Goal: Complete application form

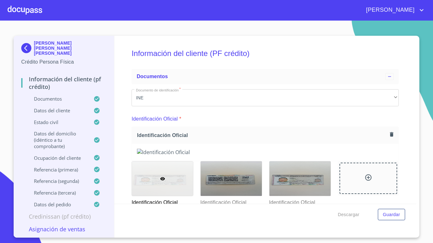
click at [59, 107] on p "Datos del cliente" at bounding box center [57, 110] width 72 height 6
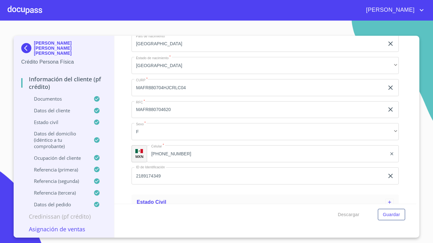
scroll to position [222, 0]
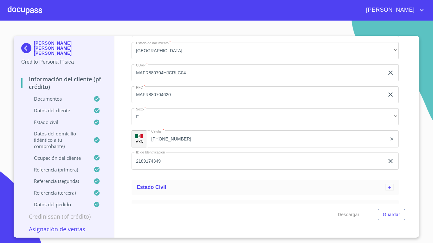
click at [168, 137] on input "[PHONE_NUMBER]" at bounding box center [267, 139] width 240 height 17
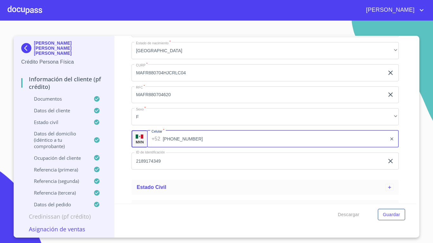
click at [168, 137] on input "[PHONE_NUMBER]" at bounding box center [275, 139] width 224 height 17
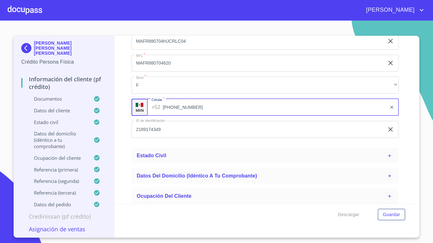
scroll to position [337, 0]
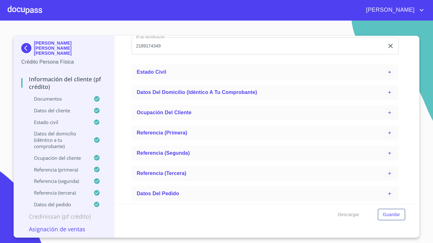
click at [52, 107] on p "Datos del cliente" at bounding box center [57, 110] width 72 height 6
click at [63, 107] on p "Datos del cliente" at bounding box center [57, 110] width 72 height 6
click at [56, 96] on p "Documentos" at bounding box center [57, 99] width 72 height 6
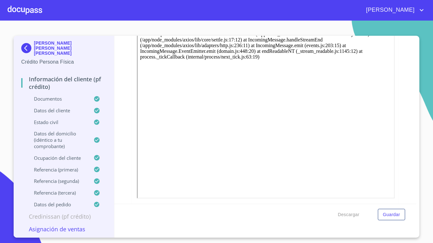
scroll to position [0, 0]
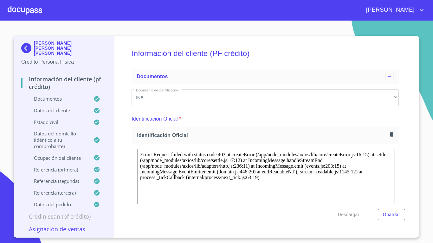
click at [50, 96] on p "Documentos" at bounding box center [57, 99] width 72 height 6
click at [51, 96] on p "Documentos" at bounding box center [57, 99] width 72 height 6
click at [49, 107] on p "Datos del cliente" at bounding box center [57, 110] width 72 height 6
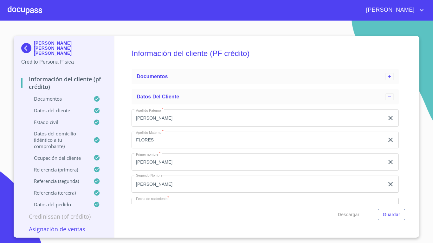
click at [49, 131] on p "Datos del domicilio (idéntico a tu comprobante)" at bounding box center [57, 140] width 72 height 19
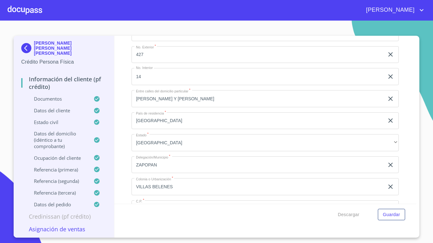
scroll to position [127, 0]
